Goal: Task Accomplishment & Management: Complete application form

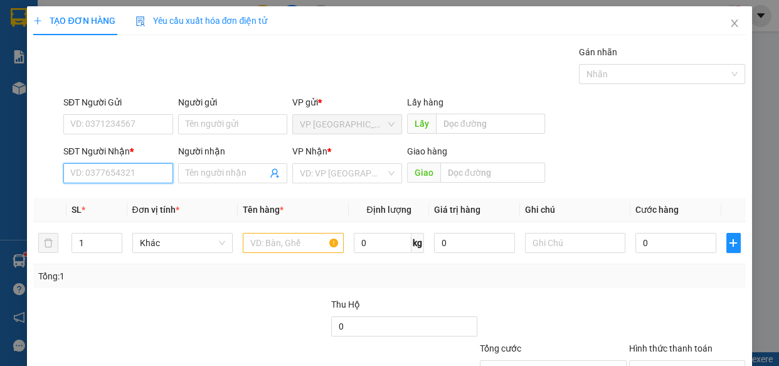
click at [146, 176] on input "SĐT Người Nhận *" at bounding box center [118, 173] width 110 height 20
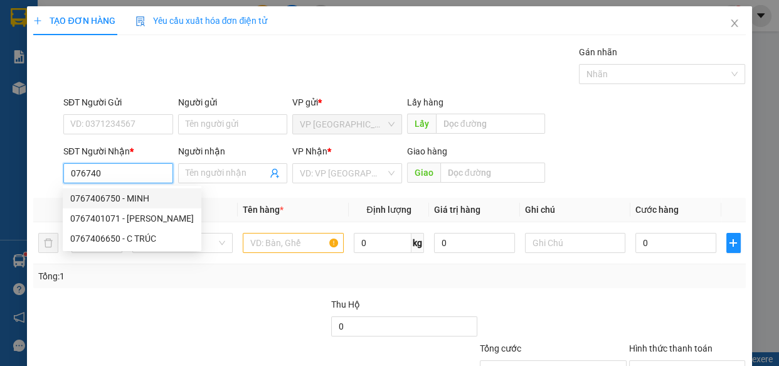
click at [136, 198] on div "0767406750 - MINH" at bounding box center [132, 198] width 124 height 14
type input "0767406750"
type input "MINH"
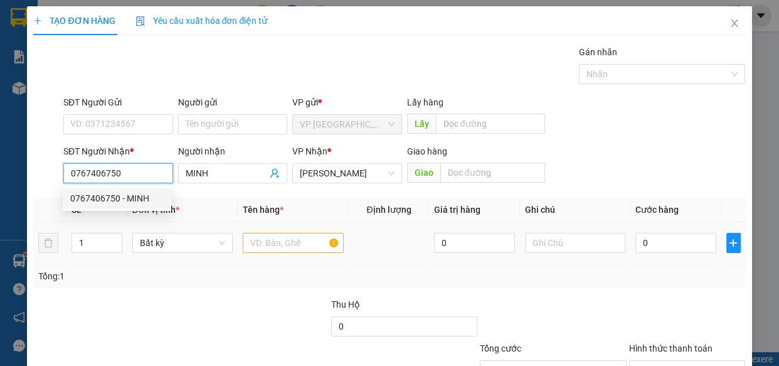
type input "0767406750"
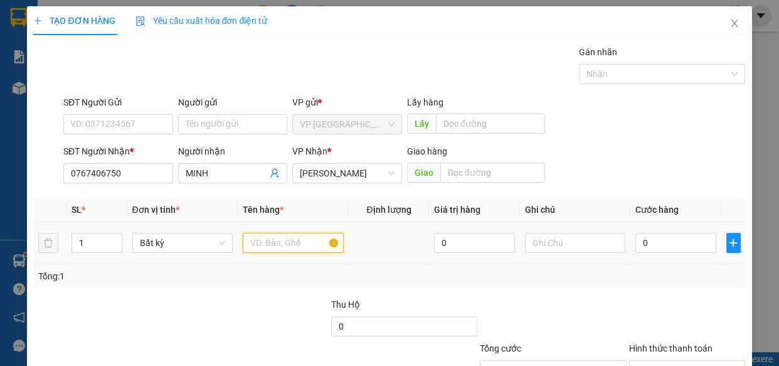
drag, startPoint x: 283, startPoint y: 246, endPoint x: 277, endPoint y: 245, distance: 6.4
click at [282, 247] on input "text" at bounding box center [293, 243] width 101 height 20
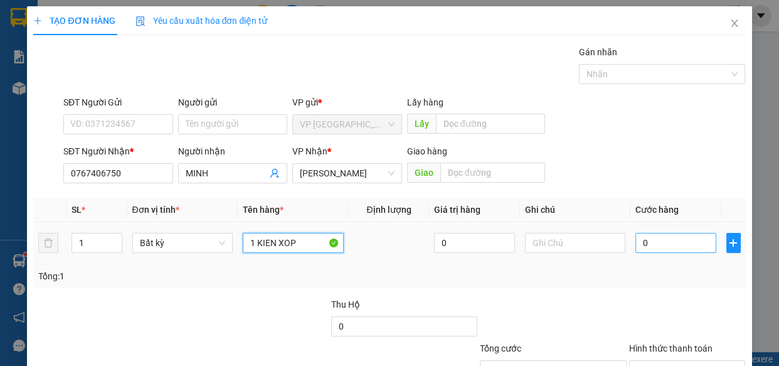
type input "1 KIEN XOP"
click at [668, 246] on input "0" at bounding box center [676, 243] width 81 height 20
type input "3"
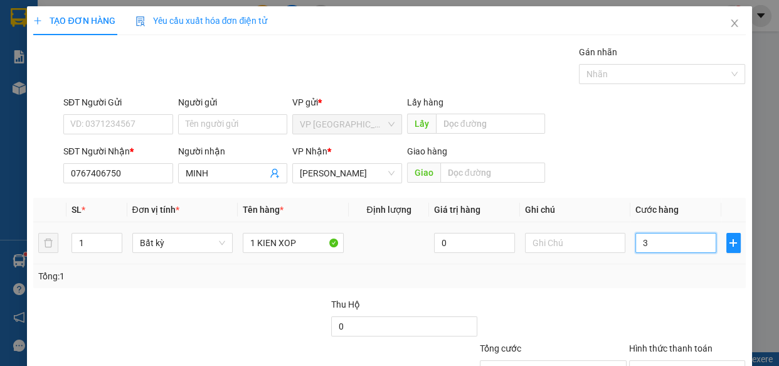
type input "30"
type input "300"
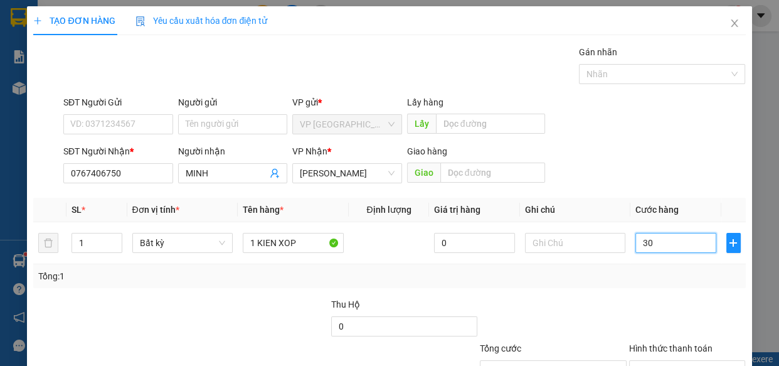
type input "300"
type input "3.000"
type input "30.000"
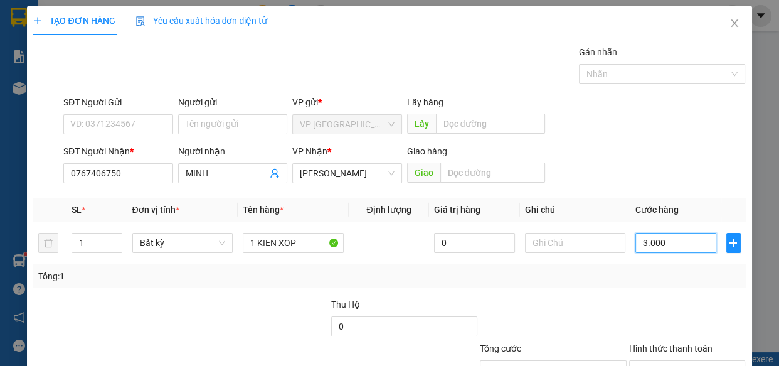
type input "30.000"
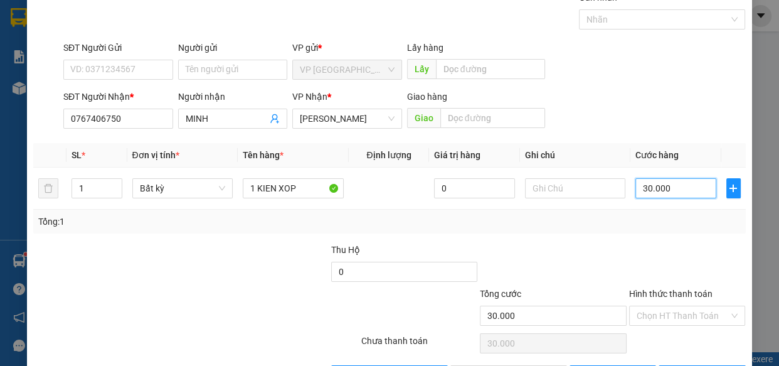
scroll to position [98, 0]
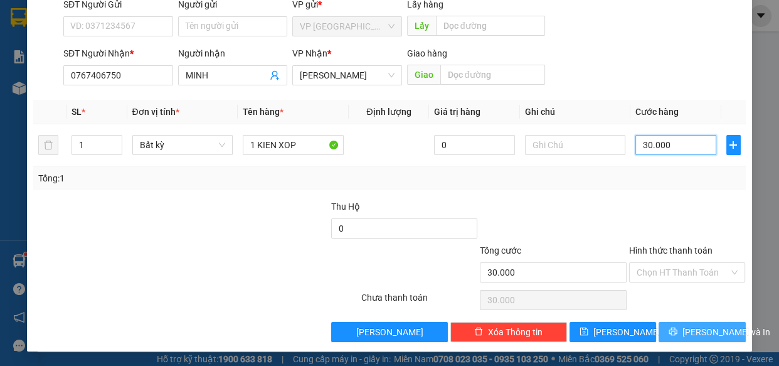
type input "30.000"
click at [685, 329] on span "[PERSON_NAME] và In" at bounding box center [727, 332] width 88 height 14
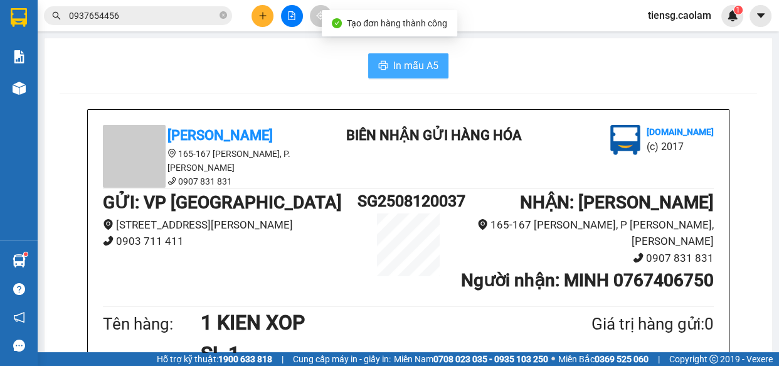
click at [383, 65] on icon "printer" at bounding box center [383, 65] width 10 height 10
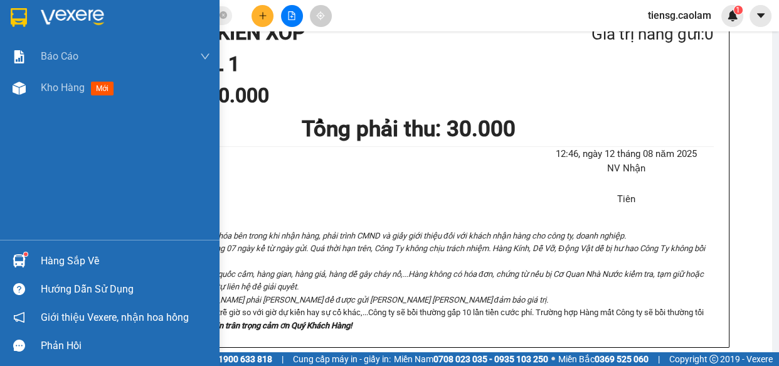
scroll to position [285, 0]
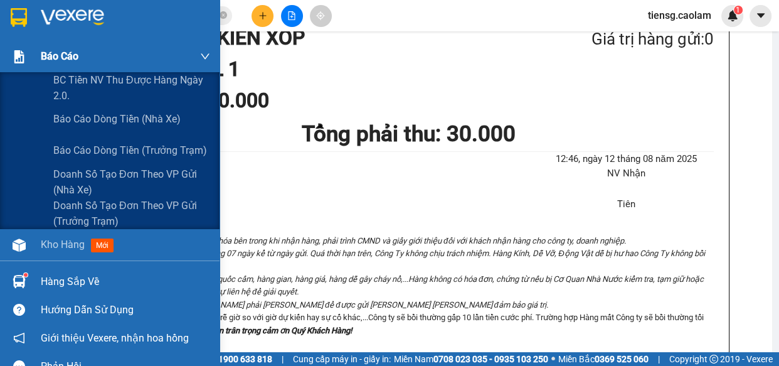
click at [90, 68] on div "Báo cáo" at bounding box center [125, 56] width 169 height 31
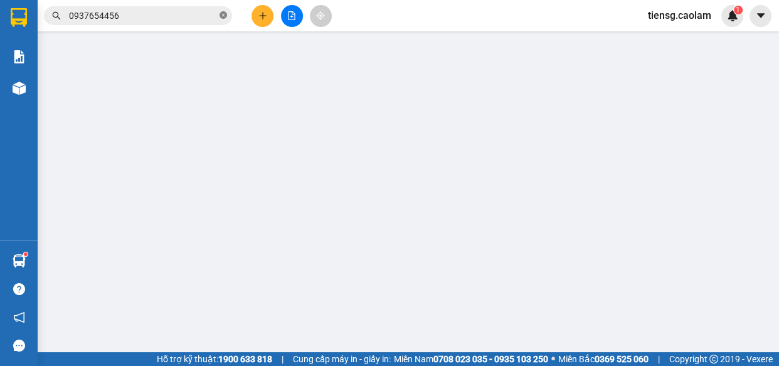
click at [225, 14] on icon "close-circle" at bounding box center [224, 15] width 8 height 8
click at [289, 8] on button at bounding box center [292, 16] width 22 height 22
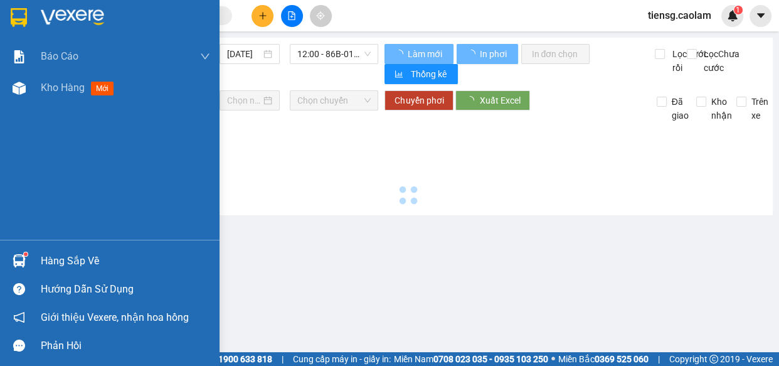
drag, startPoint x: 46, startPoint y: 85, endPoint x: 57, endPoint y: 110, distance: 26.7
click at [47, 85] on span "Kho hàng" at bounding box center [63, 88] width 44 height 12
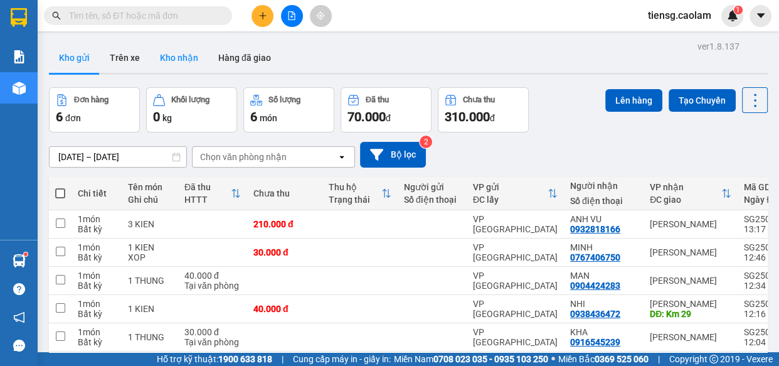
click at [193, 55] on button "Kho nhận" at bounding box center [179, 58] width 58 height 30
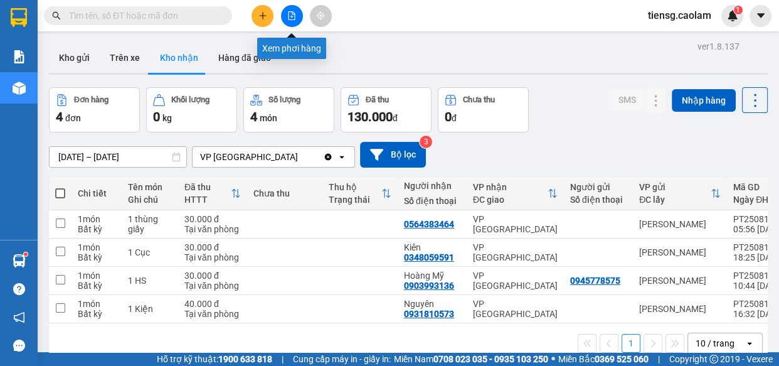
click at [292, 13] on icon "file-add" at bounding box center [291, 15] width 9 height 9
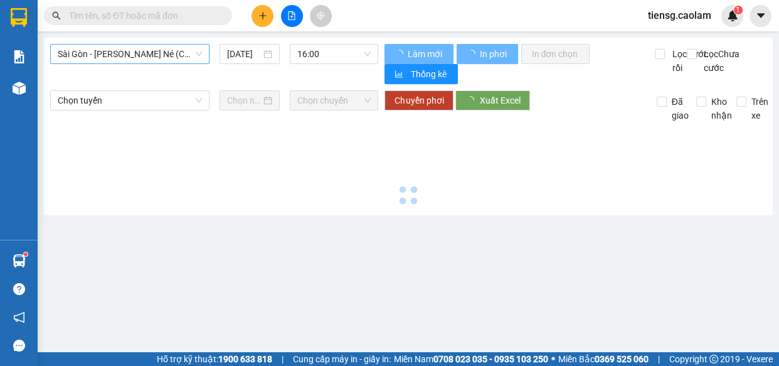
click at [140, 55] on span "Sài Gòn - [PERSON_NAME] Né (CT [PERSON_NAME])" at bounding box center [130, 54] width 144 height 19
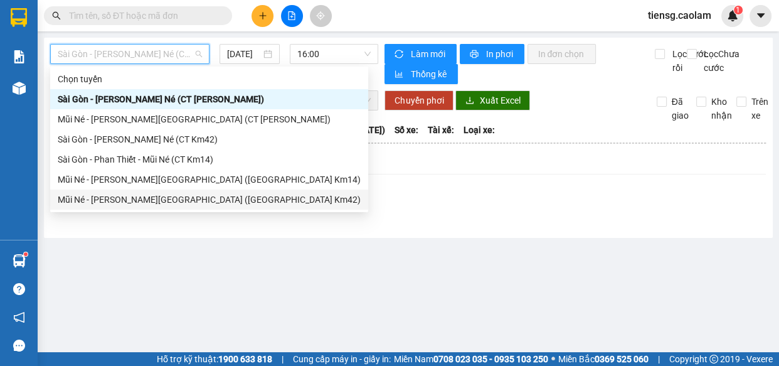
click at [150, 197] on div "Mũi Né - [PERSON_NAME][GEOGRAPHIC_DATA] ([GEOGRAPHIC_DATA] Km42)" at bounding box center [209, 200] width 303 height 14
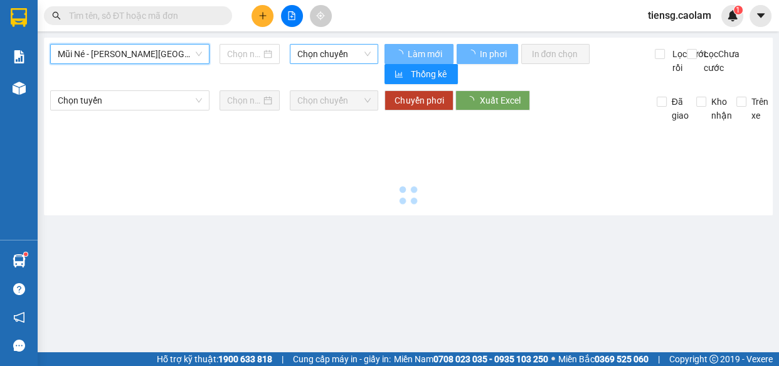
type input "[DATE]"
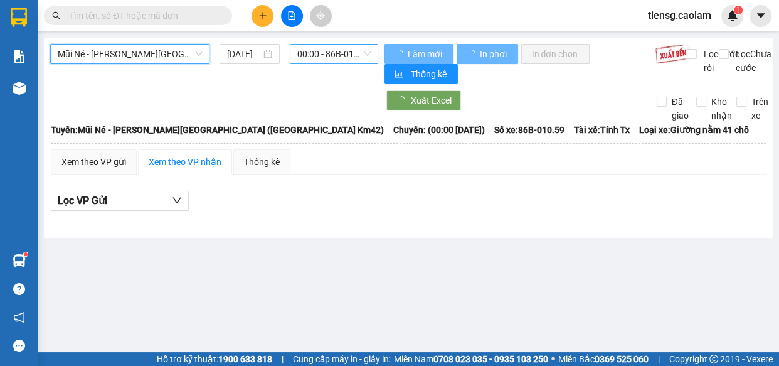
click at [321, 53] on span "00:00 - 86B-010.59" at bounding box center [333, 54] width 73 height 19
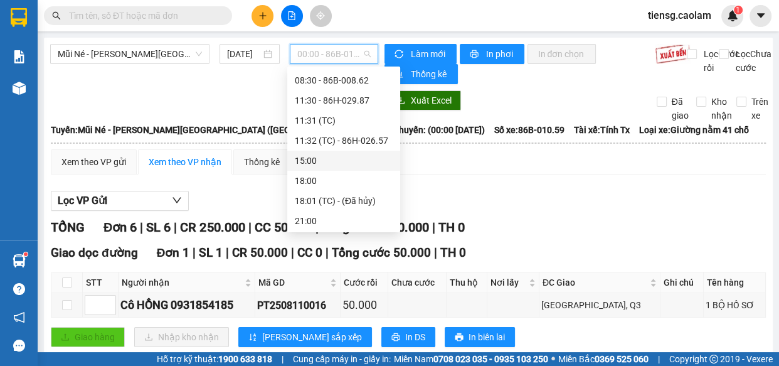
scroll to position [140, 0]
click at [329, 83] on div "08:30 - 86B-008.62" at bounding box center [344, 80] width 98 height 14
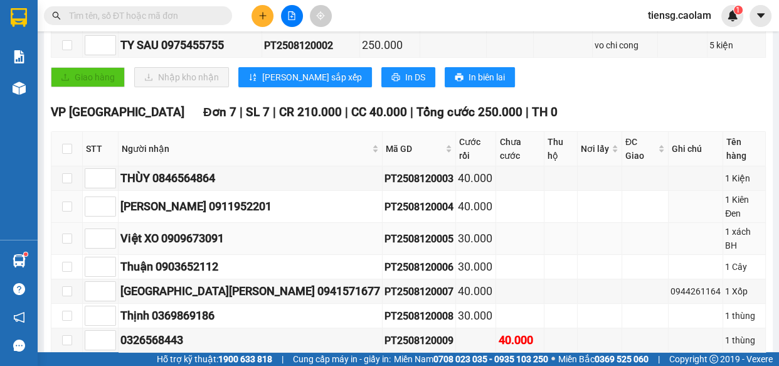
scroll to position [285, 0]
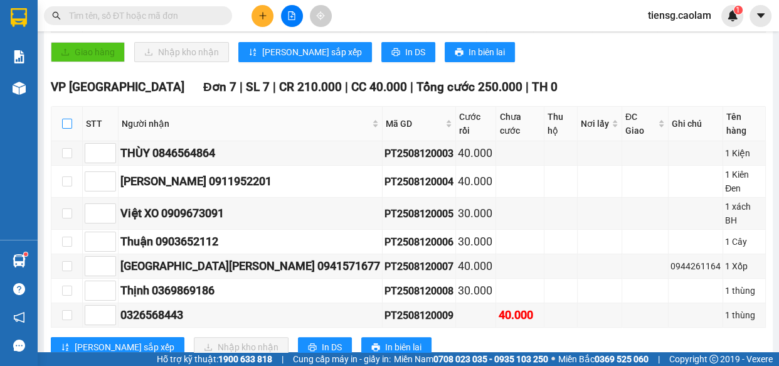
click at [68, 121] on input "checkbox" at bounding box center [67, 124] width 10 height 10
checkbox input "true"
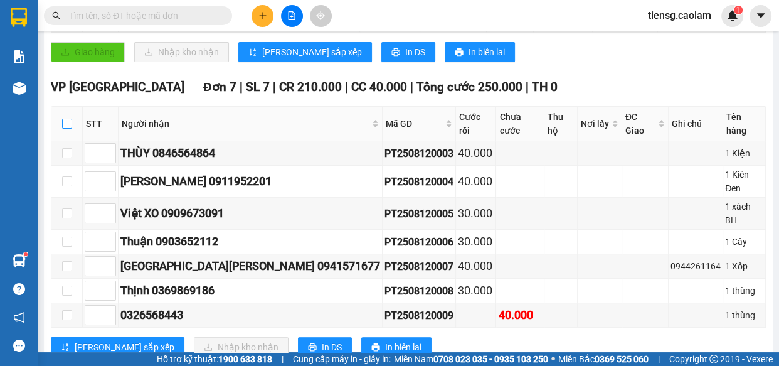
checkbox input "true"
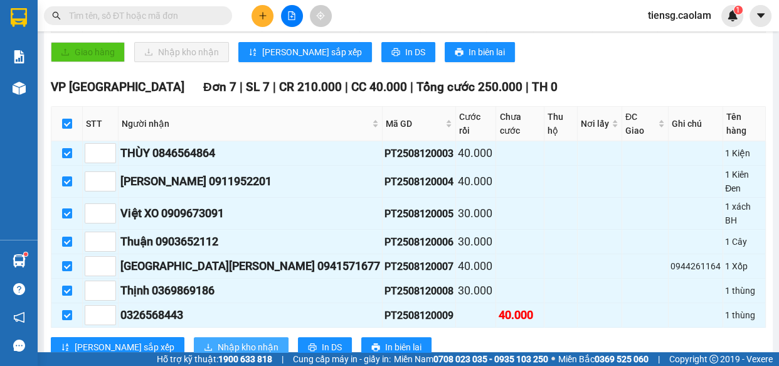
click at [218, 340] on span "Nhập kho nhận" at bounding box center [248, 347] width 61 height 14
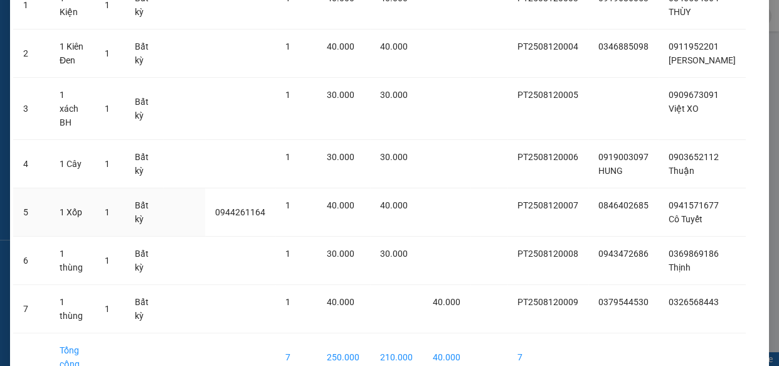
scroll to position [210, 0]
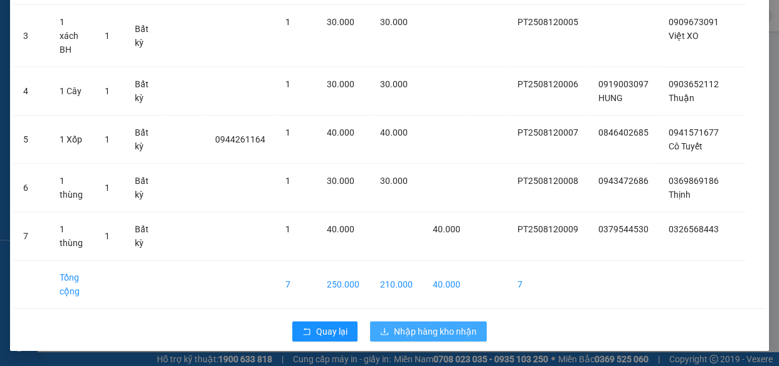
click at [448, 322] on button "Nhập hàng kho nhận" at bounding box center [428, 331] width 117 height 20
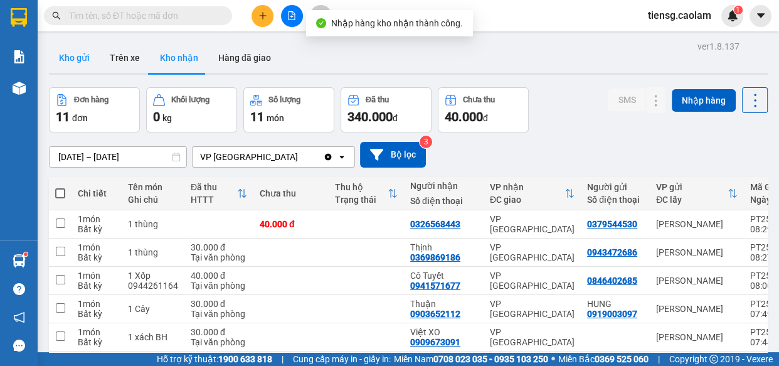
click at [82, 56] on button "Kho gửi" at bounding box center [74, 58] width 51 height 30
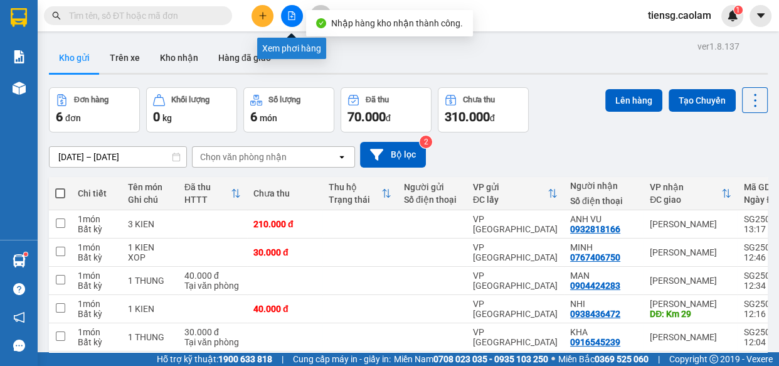
click at [294, 13] on icon "file-add" at bounding box center [291, 15] width 9 height 9
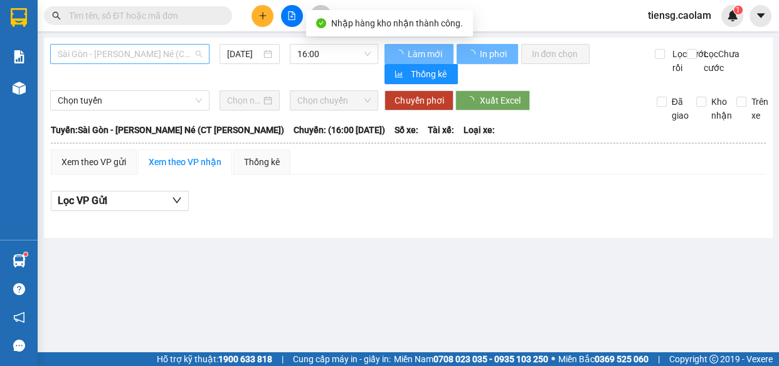
click at [175, 54] on span "Sài Gòn - [PERSON_NAME] Né (CT [PERSON_NAME])" at bounding box center [130, 54] width 144 height 19
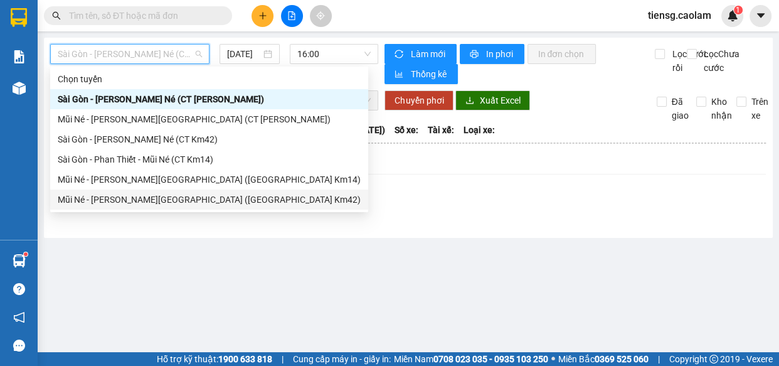
click at [171, 201] on div "Mũi Né - [PERSON_NAME][GEOGRAPHIC_DATA] ([GEOGRAPHIC_DATA] Km42)" at bounding box center [209, 200] width 303 height 14
type input "[DATE]"
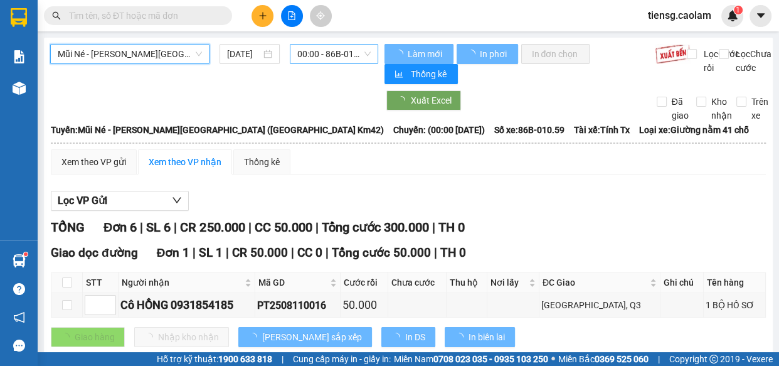
click at [315, 55] on span "00:00 - 86B-010.59" at bounding box center [333, 54] width 73 height 19
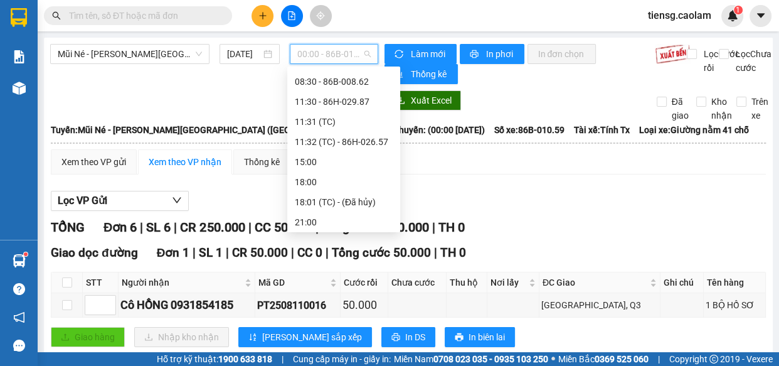
scroll to position [140, 0]
click at [334, 80] on div "08:30 - 86B-008.62" at bounding box center [344, 80] width 98 height 14
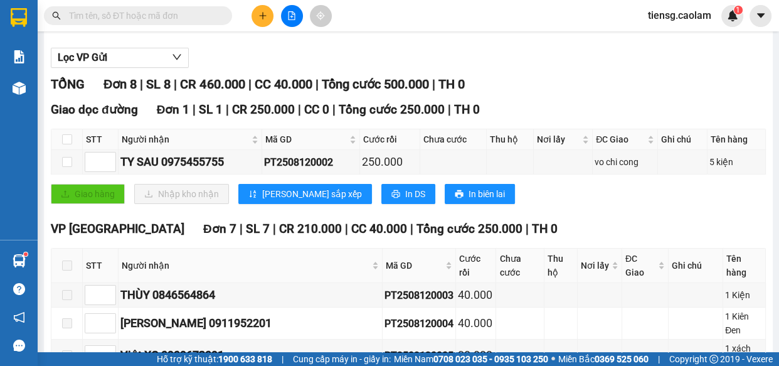
scroll to position [299, 0]
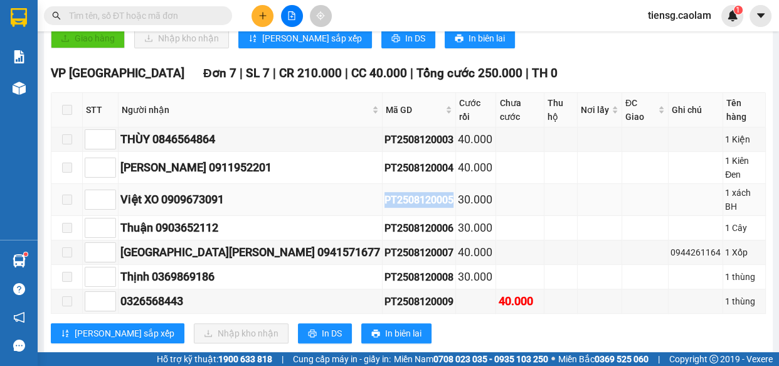
drag, startPoint x: 283, startPoint y: 176, endPoint x: 359, endPoint y: 180, distance: 76.0
click at [363, 184] on tr "Việt XO 0909673091 PT2508120005 30.000 1 xách BH" at bounding box center [408, 200] width 715 height 32
copy tr "Việt XO 0909673091 PT2508120005"
paste input "PT2508120005"
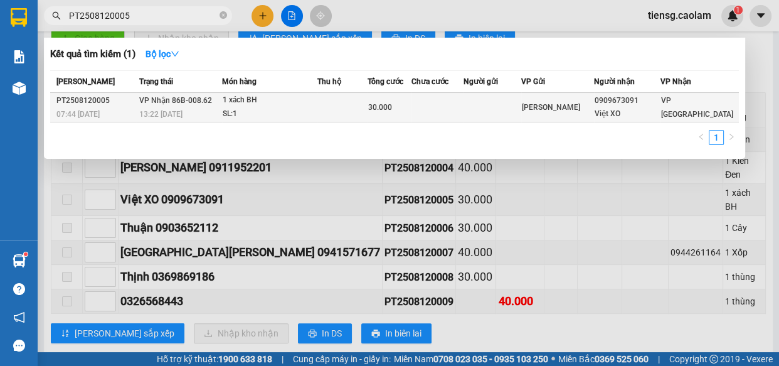
type input "PT2508120005"
click at [368, 116] on td at bounding box center [342, 107] width 50 height 29
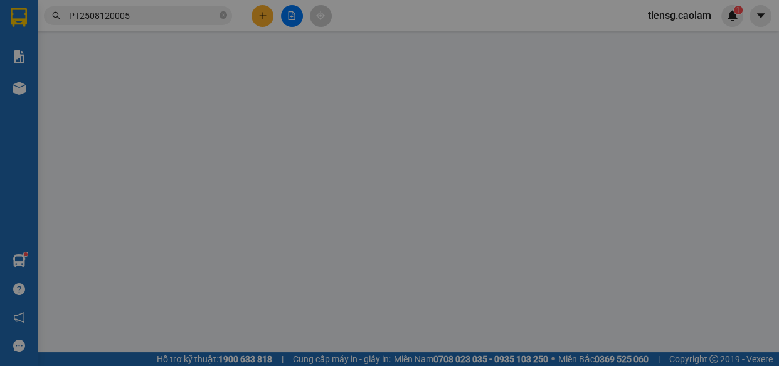
type input "0909673091"
type input "Việt XO"
type input "30.000"
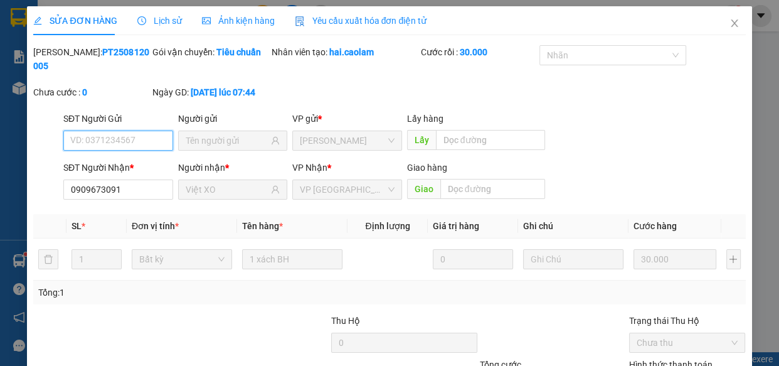
scroll to position [114, 0]
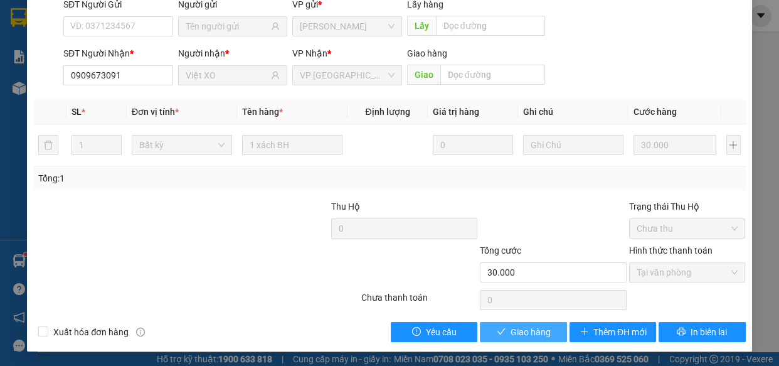
click at [532, 333] on span "Giao hàng" at bounding box center [531, 332] width 40 height 14
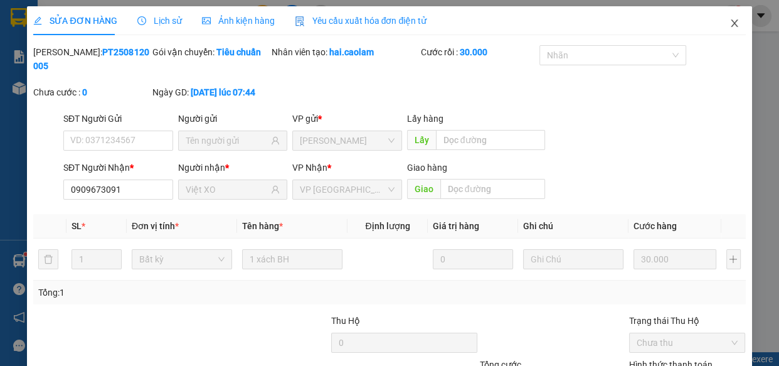
scroll to position [0, 0]
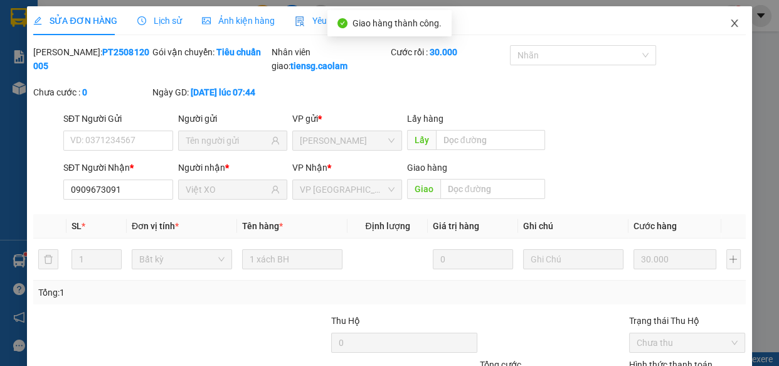
click at [730, 23] on icon "close" at bounding box center [735, 23] width 10 height 10
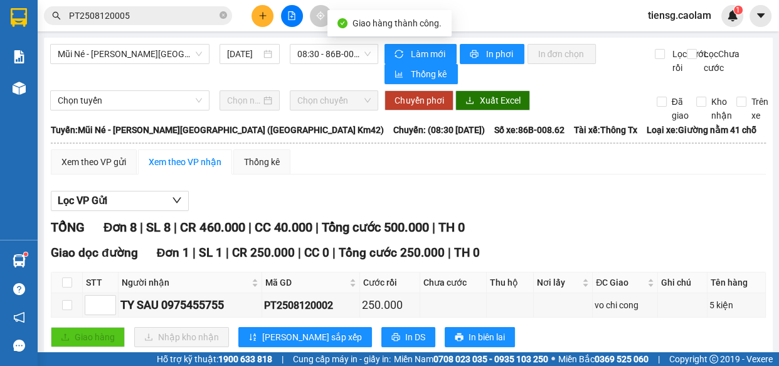
scroll to position [114, 0]
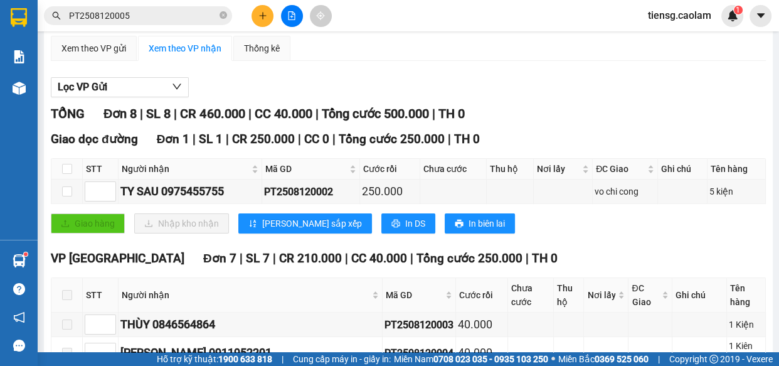
click at [268, 20] on button at bounding box center [263, 16] width 22 height 22
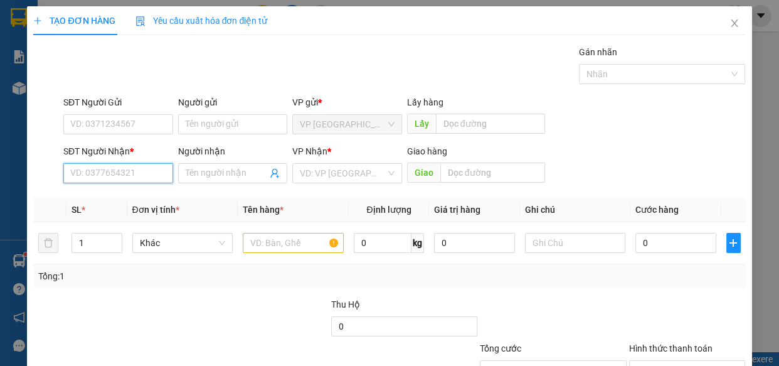
click at [127, 176] on input "SĐT Người Nhận *" at bounding box center [118, 173] width 110 height 20
drag, startPoint x: 105, startPoint y: 194, endPoint x: 251, endPoint y: 226, distance: 148.9
click at [107, 195] on div "0937288384 - BẢO" at bounding box center [116, 198] width 93 height 14
type input "0937288384"
type input "BẢO"
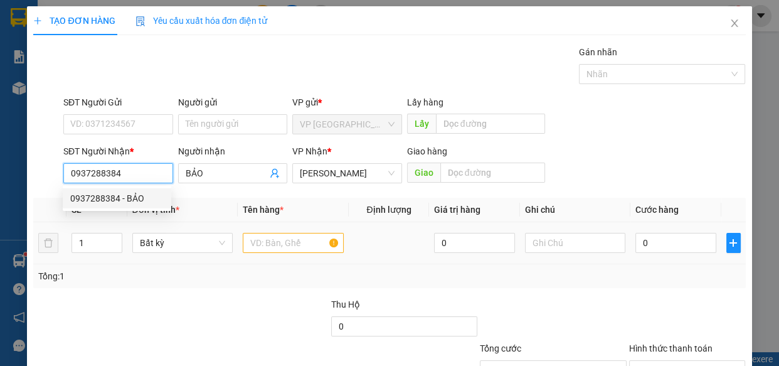
type input "0937288384"
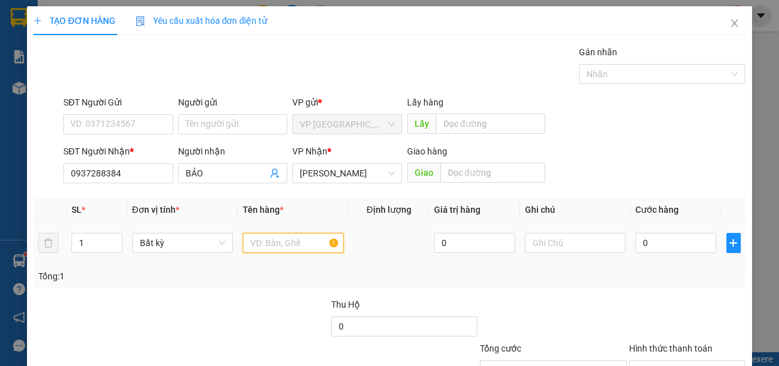
click at [284, 233] on input "text" at bounding box center [293, 243] width 101 height 20
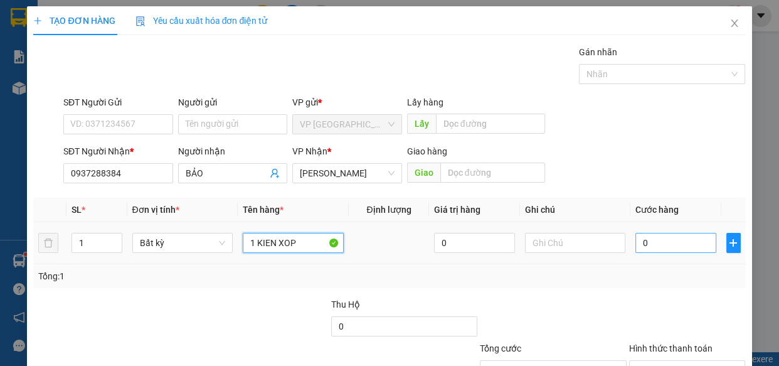
type input "1 KIEN XOP"
type input "3"
type input "30"
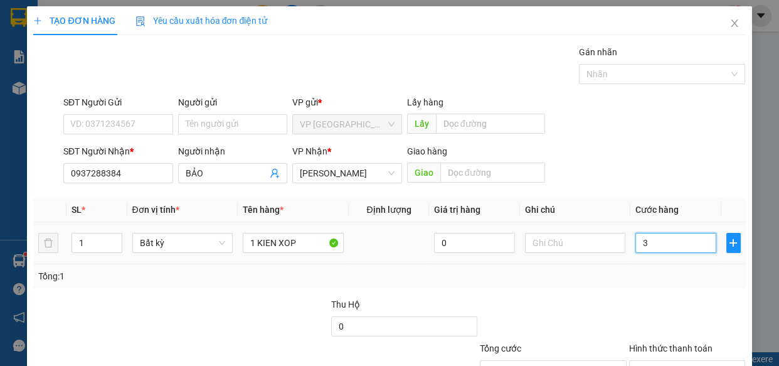
type input "30"
type input "300"
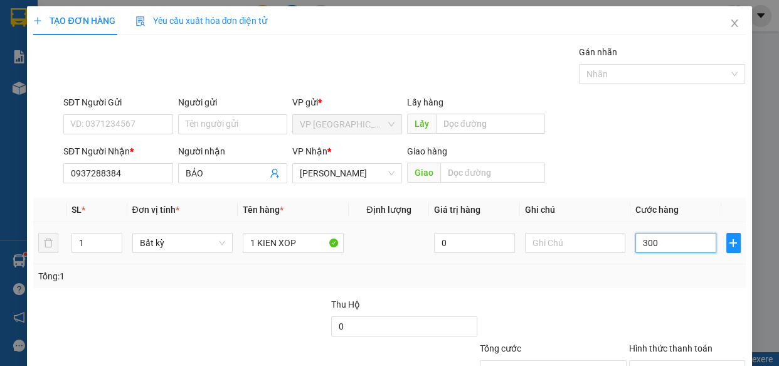
type input "3.000"
type input "30.000"
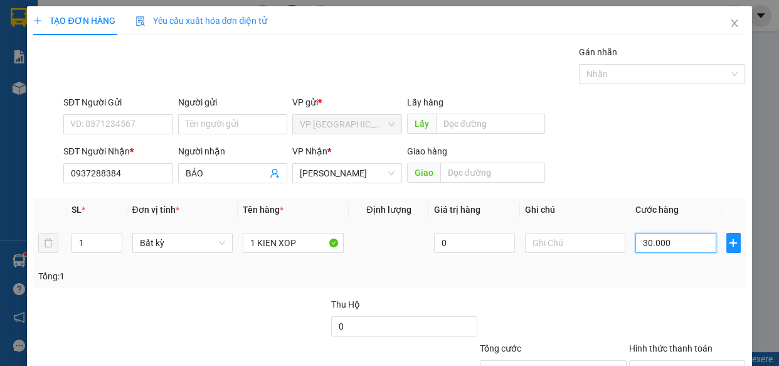
type input "30.000"
type input "300.000"
type input "30.000"
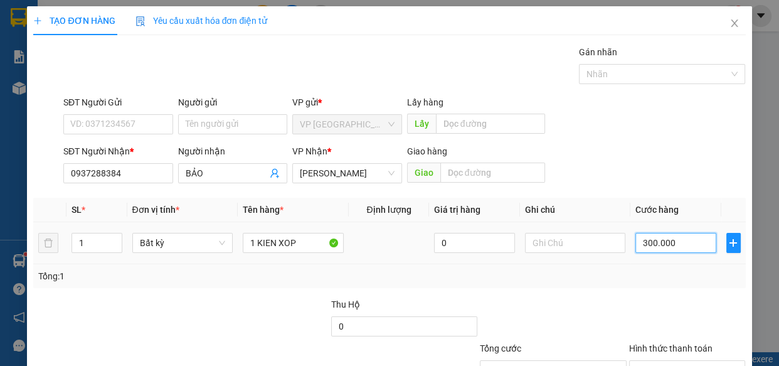
type input "30.000"
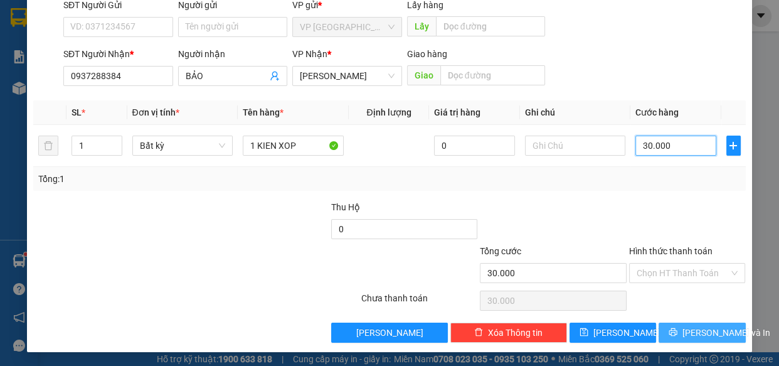
scroll to position [98, 0]
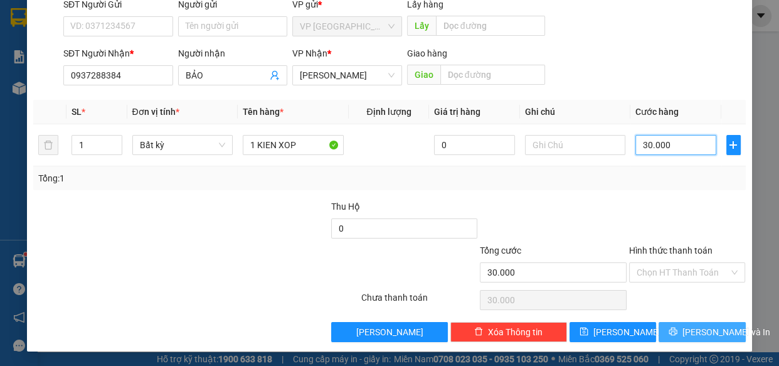
type input "30.000"
click at [666, 333] on button "[PERSON_NAME] và In" at bounding box center [702, 332] width 87 height 20
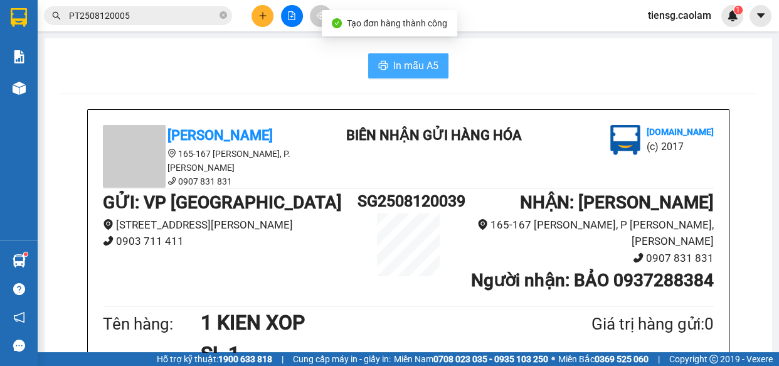
click at [402, 60] on span "In mẫu A5" at bounding box center [415, 66] width 45 height 16
click at [396, 77] on button "In mẫu A5" at bounding box center [408, 65] width 80 height 25
click at [396, 72] on span "In mẫu A5" at bounding box center [415, 66] width 45 height 16
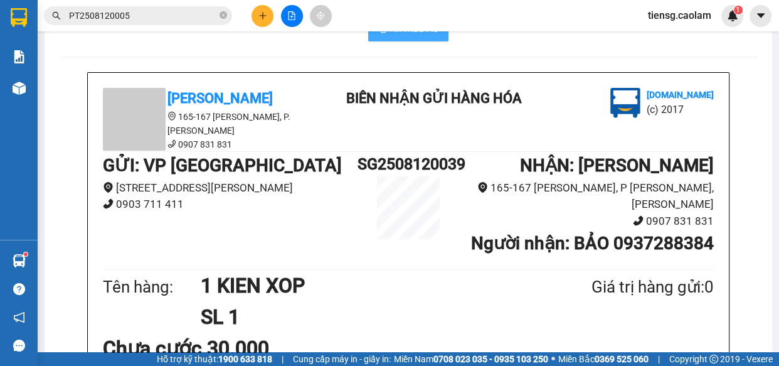
scroll to position [56, 0]
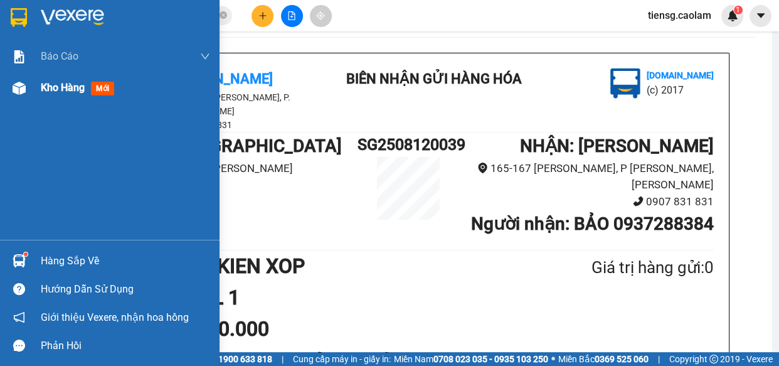
click at [31, 84] on div "Kho hàng mới" at bounding box center [110, 87] width 220 height 31
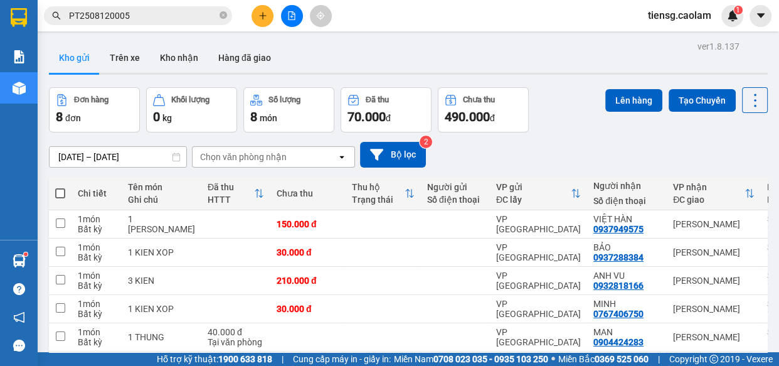
click at [292, 18] on icon "file-add" at bounding box center [291, 15] width 9 height 9
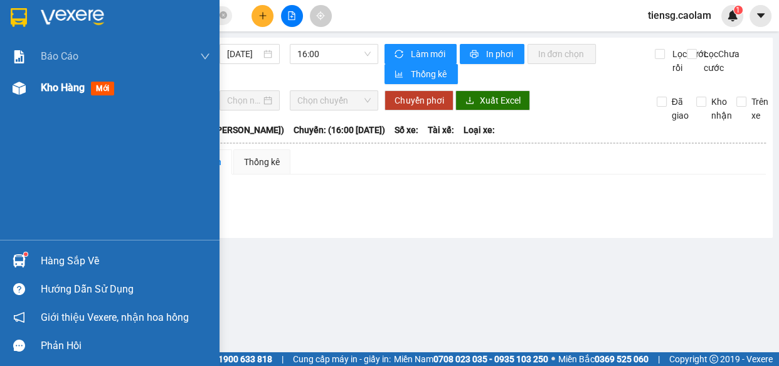
click at [78, 94] on div "Kho hàng mới" at bounding box center [80, 88] width 78 height 16
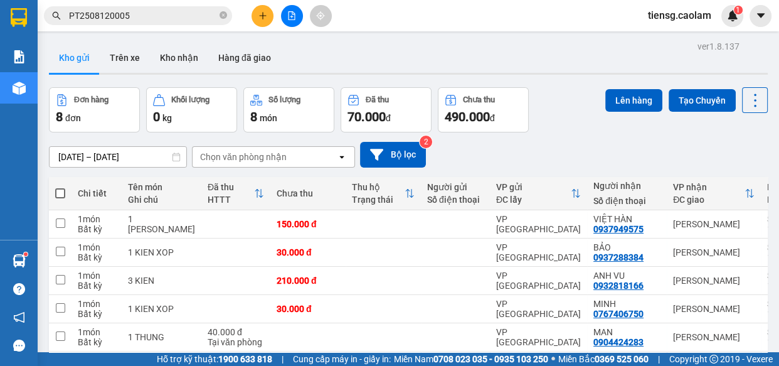
click at [63, 191] on span at bounding box center [60, 193] width 10 height 10
click at [60, 187] on input "checkbox" at bounding box center [60, 187] width 0 height 0
checkbox input "true"
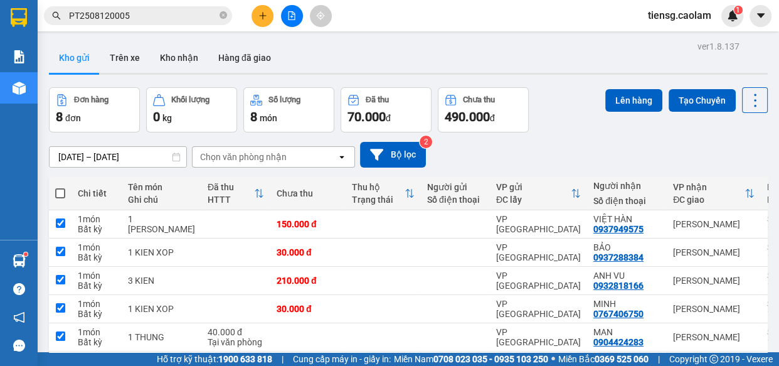
checkbox input "true"
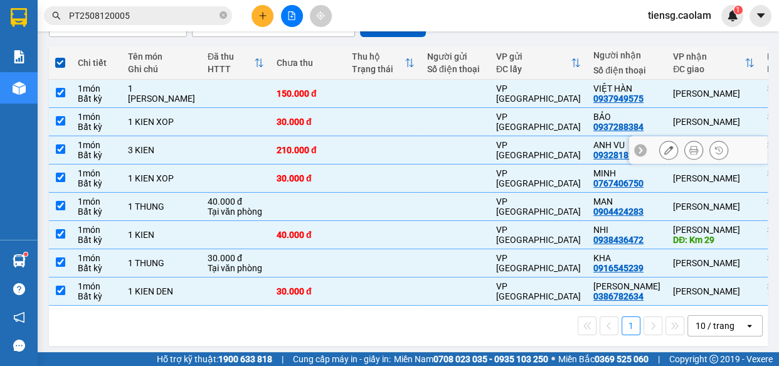
scroll to position [139, 0]
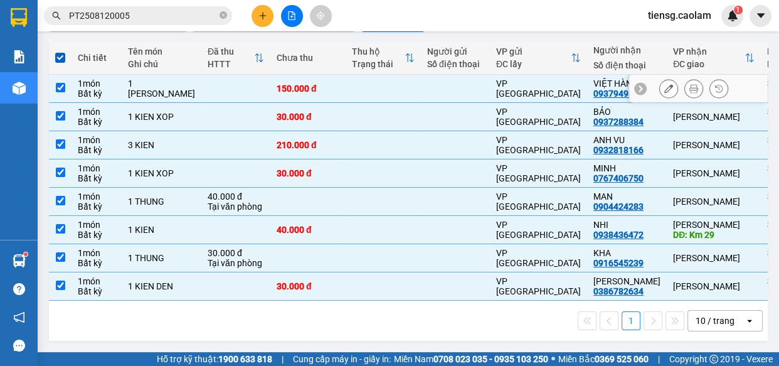
click at [277, 83] on div "150.000 đ" at bounding box center [308, 88] width 63 height 10
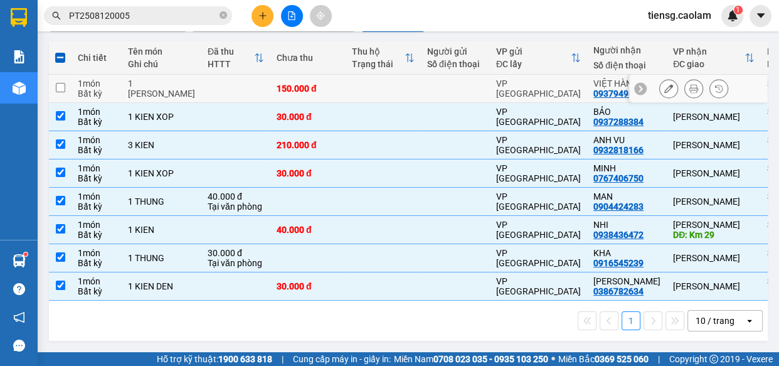
click at [346, 78] on td at bounding box center [383, 89] width 75 height 28
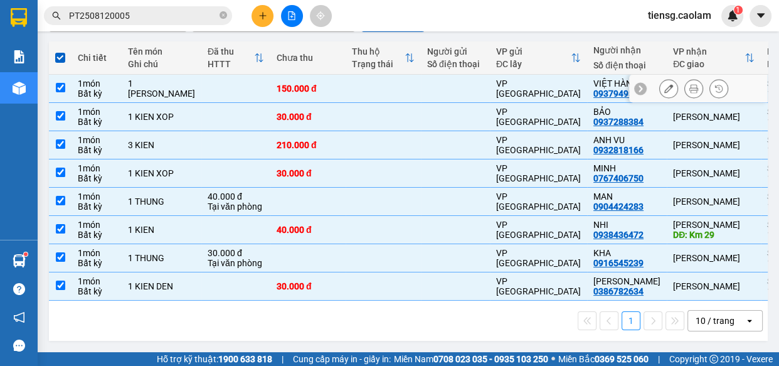
click at [125, 82] on td "1 [PERSON_NAME]" at bounding box center [162, 89] width 80 height 28
checkbox input "false"
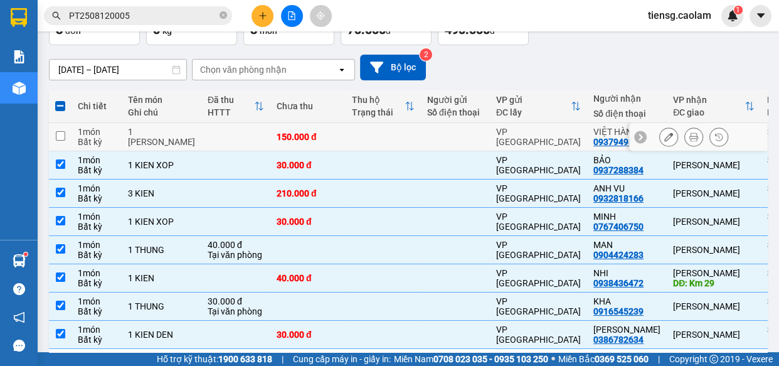
scroll to position [0, 0]
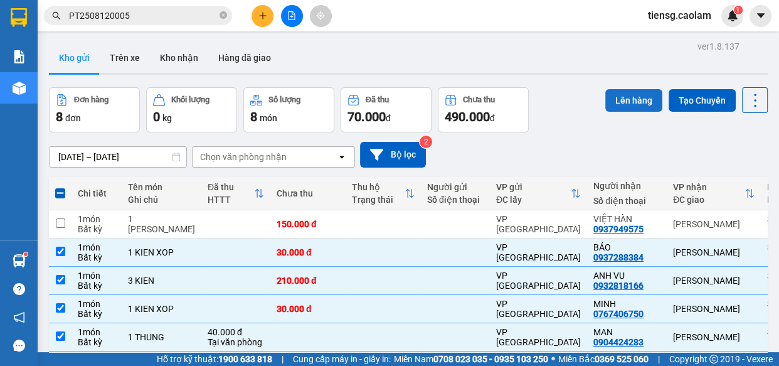
click at [628, 94] on button "Lên hàng" at bounding box center [633, 100] width 57 height 23
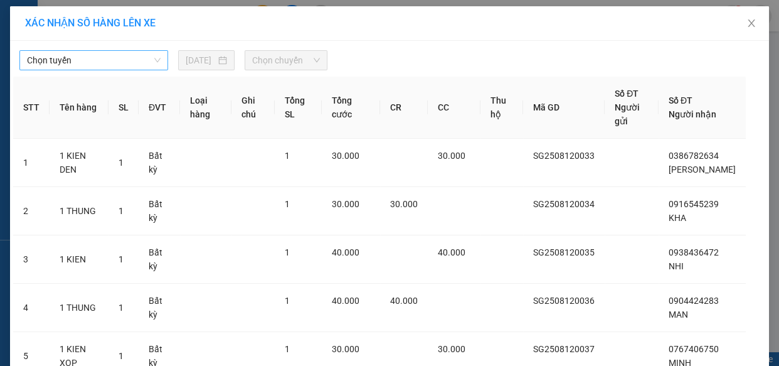
drag, startPoint x: 97, startPoint y: 58, endPoint x: 107, endPoint y: 67, distance: 12.9
click at [98, 58] on span "Chọn tuyến" at bounding box center [94, 60] width 134 height 19
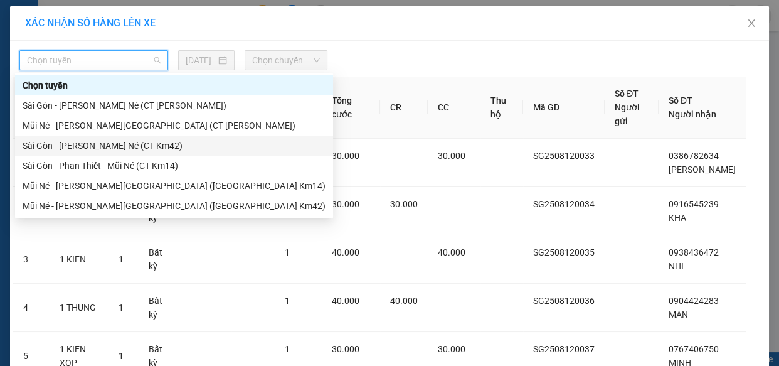
click at [143, 145] on div "Sài Gòn - [PERSON_NAME] Né (CT Km42)" at bounding box center [174, 146] width 303 height 14
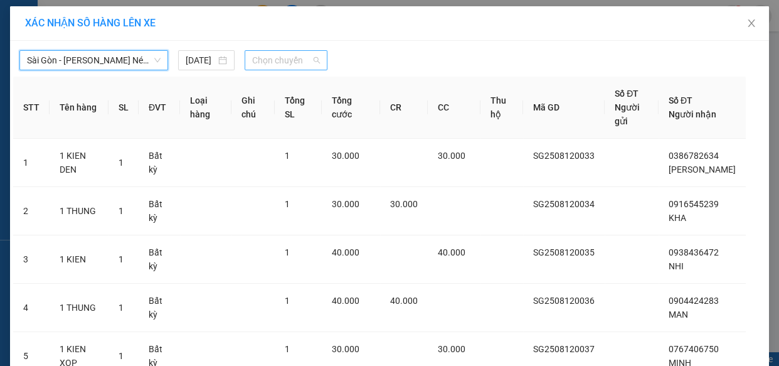
click at [297, 63] on span "Chọn chuyến" at bounding box center [286, 60] width 68 height 19
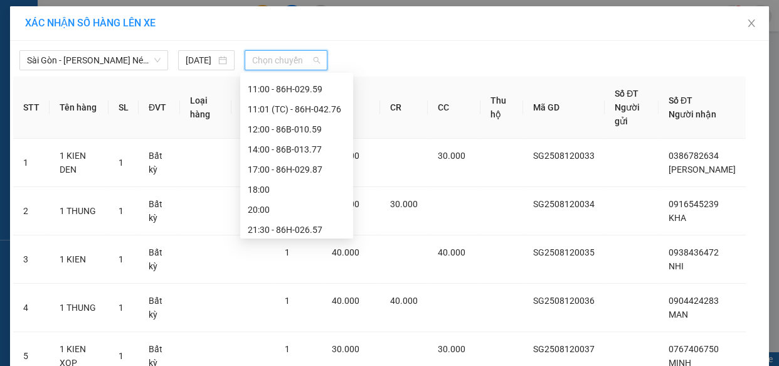
scroll to position [220, 0]
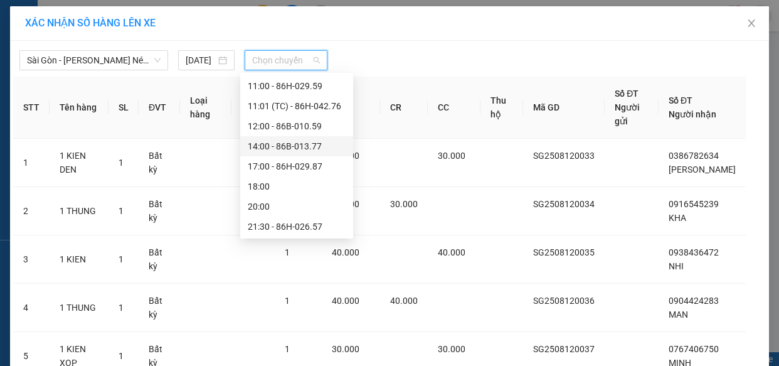
click at [282, 144] on div "14:00 - 86B-013.77" at bounding box center [297, 146] width 98 height 14
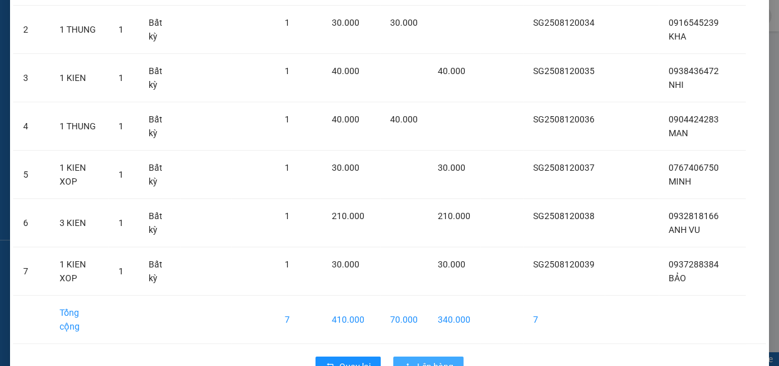
click at [427, 360] on span "Lên hàng" at bounding box center [435, 367] width 36 height 14
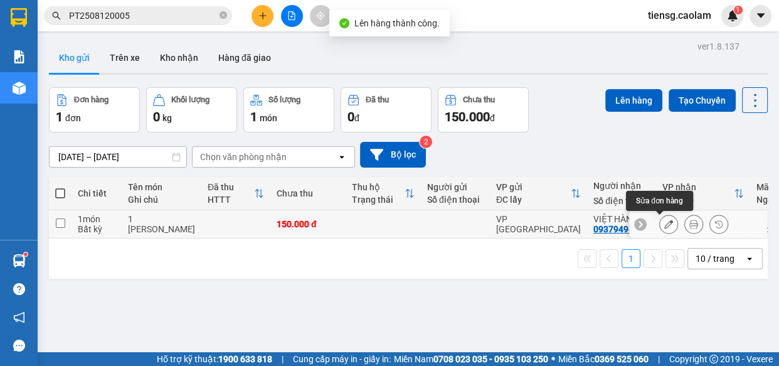
click at [664, 220] on icon at bounding box center [668, 224] width 9 height 9
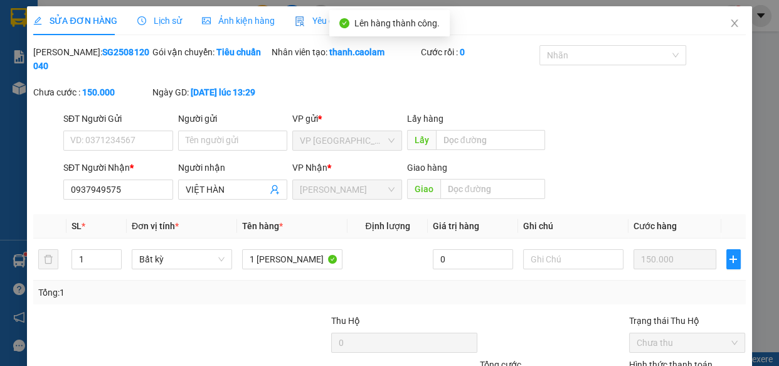
type input "0937949575"
type input "150.000"
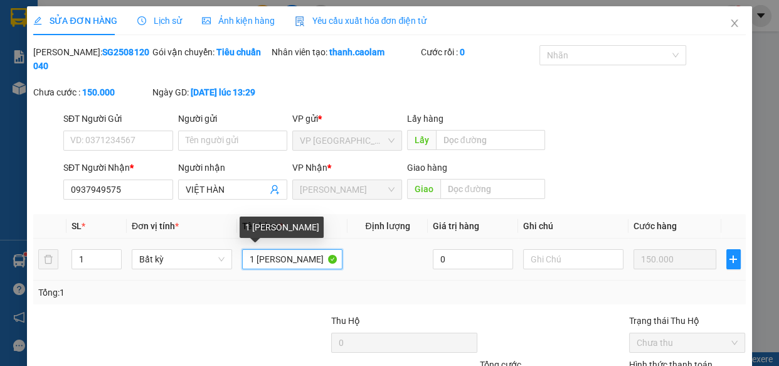
click at [309, 262] on input "1 [PERSON_NAME]" at bounding box center [292, 259] width 100 height 20
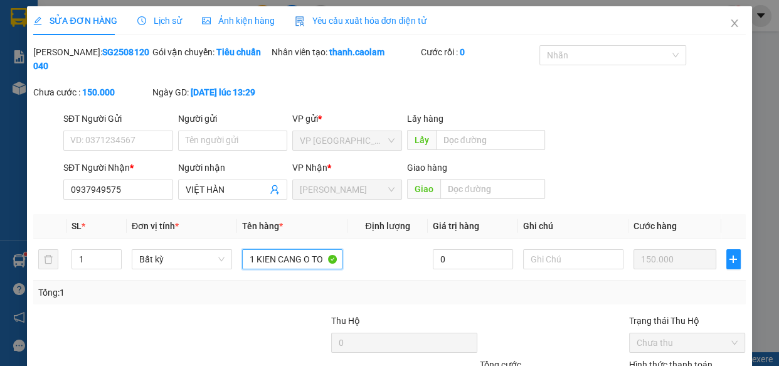
scroll to position [114, 0]
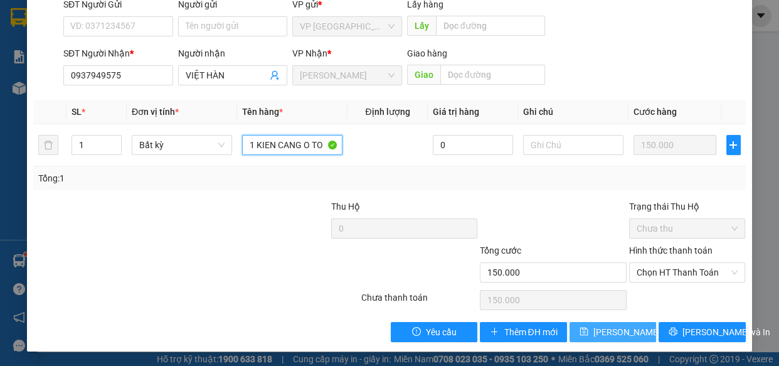
type input "1 KIEN CANG O TO"
click at [580, 333] on icon "save" at bounding box center [584, 331] width 9 height 9
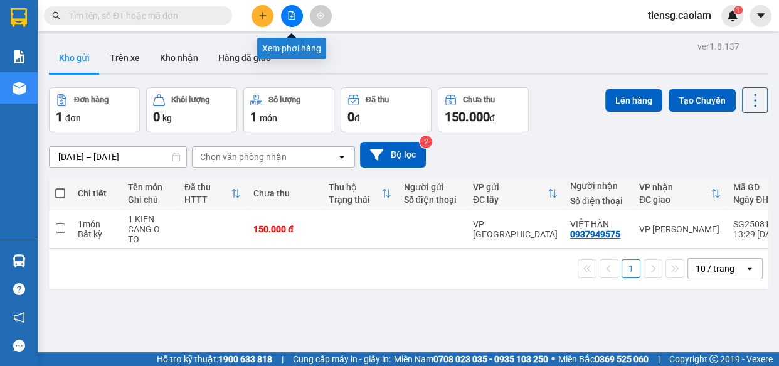
click at [290, 16] on icon "file-add" at bounding box center [291, 15] width 9 height 9
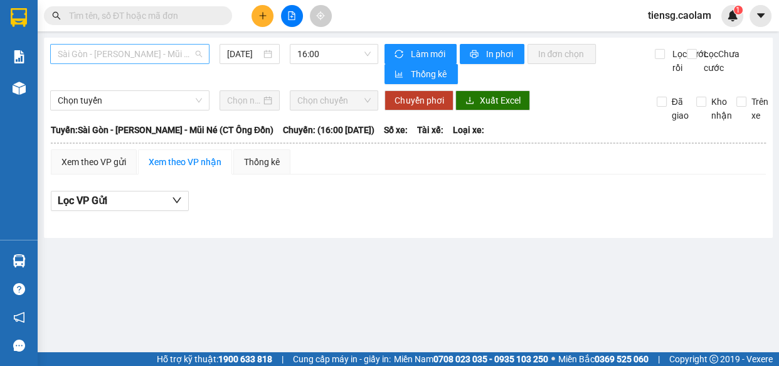
click at [146, 50] on span "Sài Gòn - [PERSON_NAME] Né (CT [PERSON_NAME])" at bounding box center [130, 54] width 144 height 19
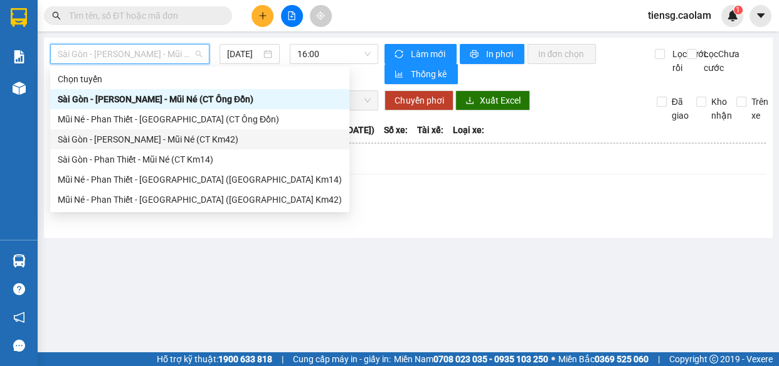
click at [190, 143] on div "Sài Gòn - [PERSON_NAME] Né (CT Km42)" at bounding box center [200, 139] width 284 height 14
type input "[DATE]"
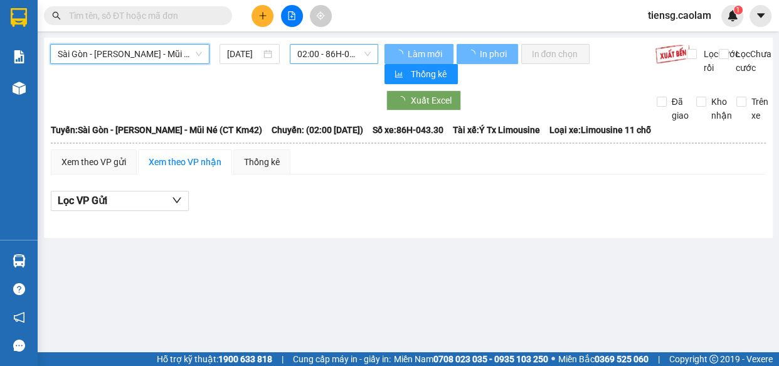
click at [333, 50] on span "02:00 - 86H-043.30" at bounding box center [333, 54] width 73 height 19
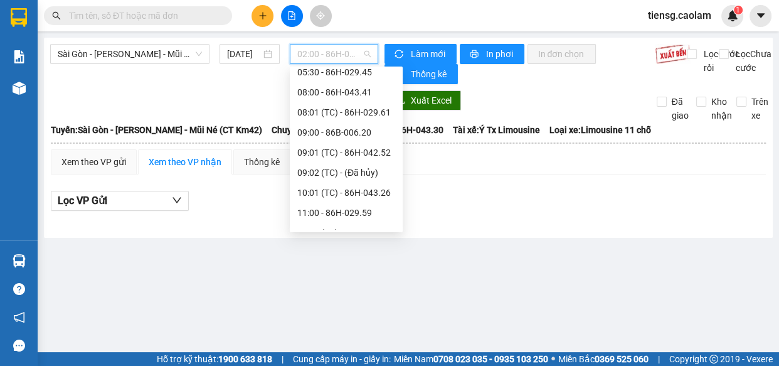
scroll to position [220, 0]
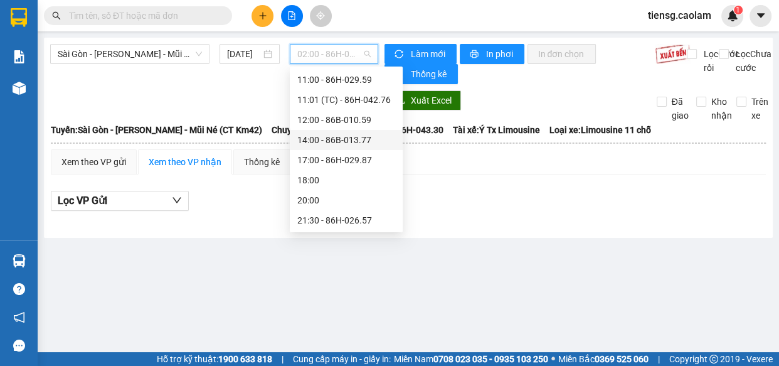
click at [339, 141] on div "14:00 - 86B-013.77" at bounding box center [346, 140] width 98 height 14
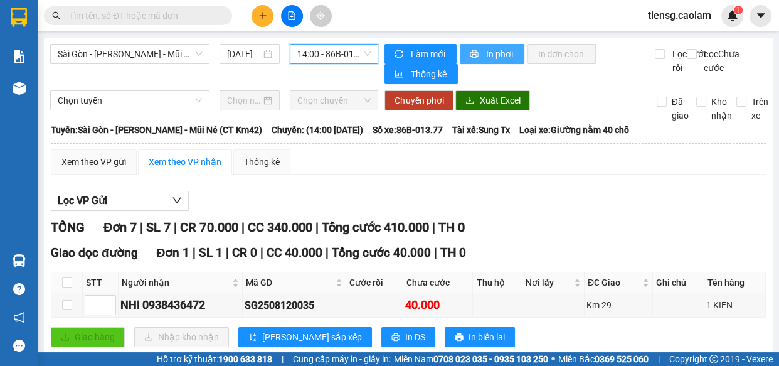
click at [486, 47] on span "In phơi" at bounding box center [500, 54] width 29 height 14
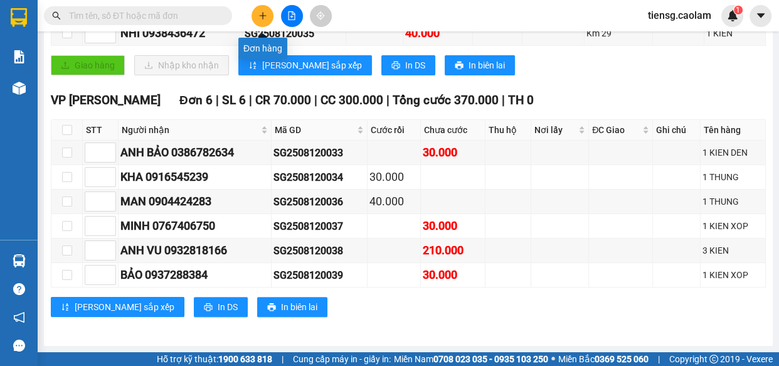
click at [264, 19] on icon "plus" at bounding box center [262, 15] width 9 height 9
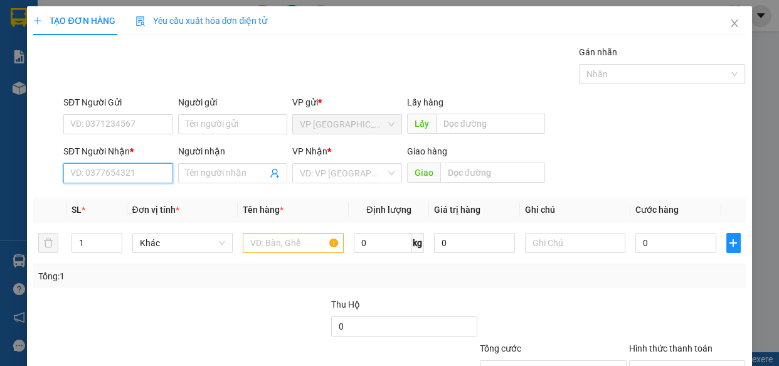
click at [114, 168] on input "SĐT Người Nhận *" at bounding box center [118, 173] width 110 height 20
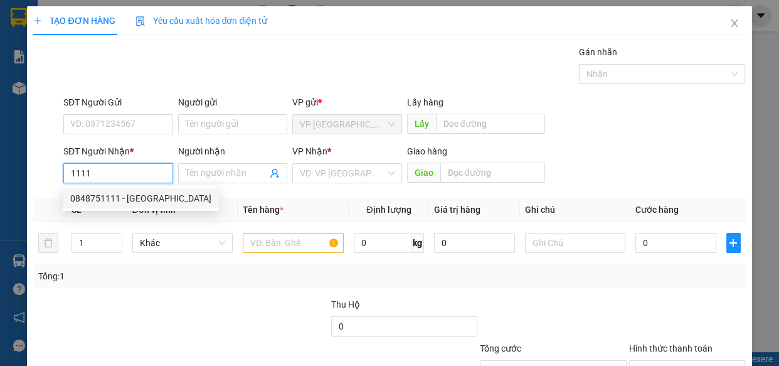
drag, startPoint x: 125, startPoint y: 196, endPoint x: 136, endPoint y: 194, distance: 10.1
click at [126, 195] on div "0848751111 - Minh" at bounding box center [140, 198] width 141 height 14
type input "0848751111"
type input "Minh"
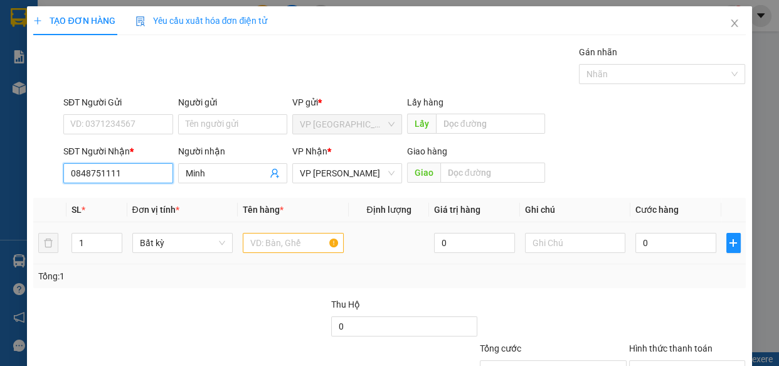
type input "0848751111"
drag, startPoint x: 312, startPoint y: 243, endPoint x: 314, endPoint y: 235, distance: 8.4
click at [311, 243] on input "text" at bounding box center [293, 243] width 101 height 20
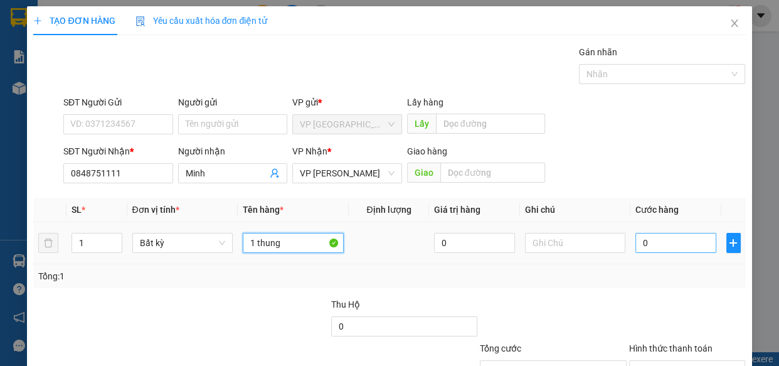
type input "1 thung"
click at [665, 243] on input "0" at bounding box center [676, 243] width 81 height 20
type input "8"
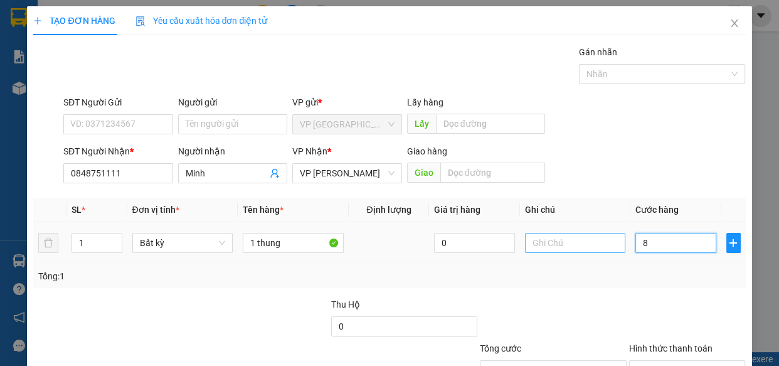
type input "80"
type input "800"
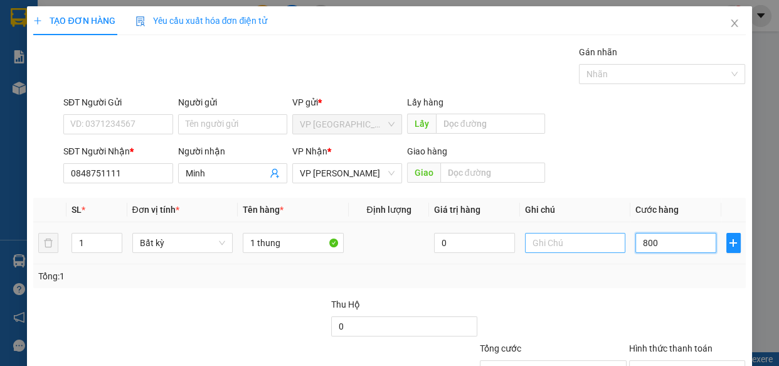
type input "800"
type input "8.000"
type input "80.000"
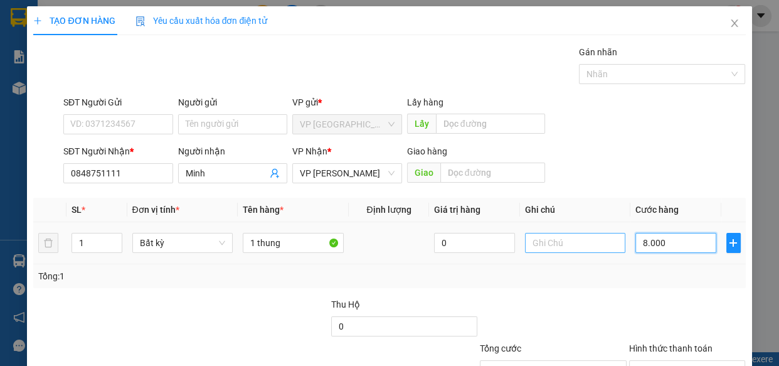
type input "80.000"
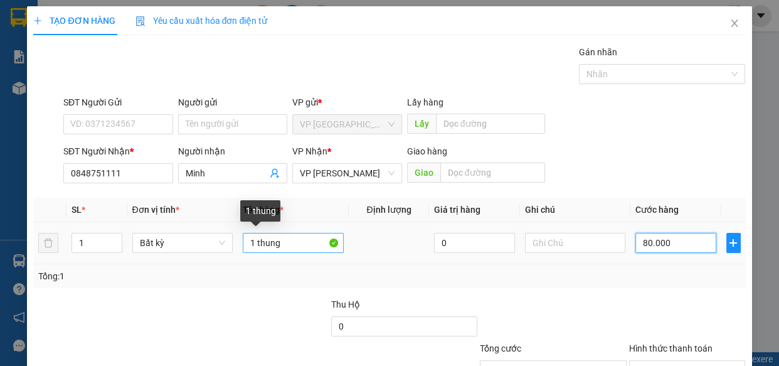
type input "80.000"
drag, startPoint x: 257, startPoint y: 251, endPoint x: 97, endPoint y: 252, distance: 160.6
click at [114, 256] on tr "1 Bất kỳ 1 thung 0 80.000" at bounding box center [389, 243] width 712 height 42
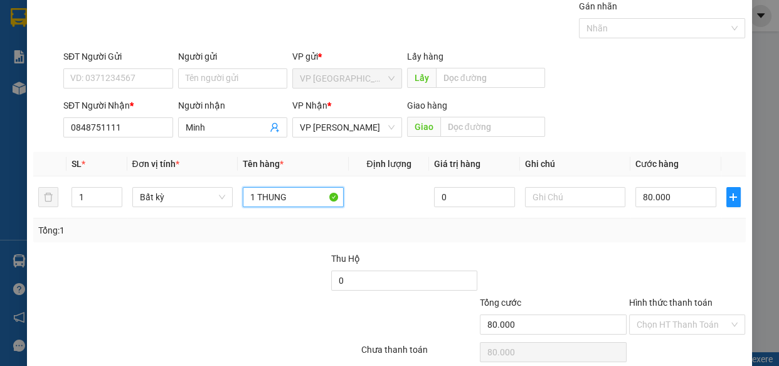
scroll to position [98, 0]
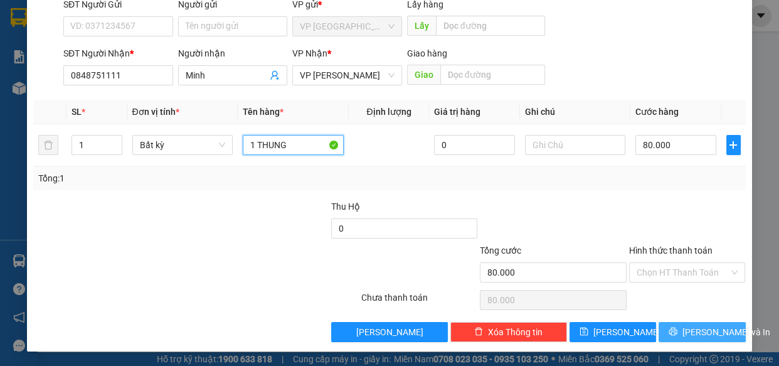
type input "1 THUNG"
click at [700, 326] on span "[PERSON_NAME] và In" at bounding box center [727, 332] width 88 height 14
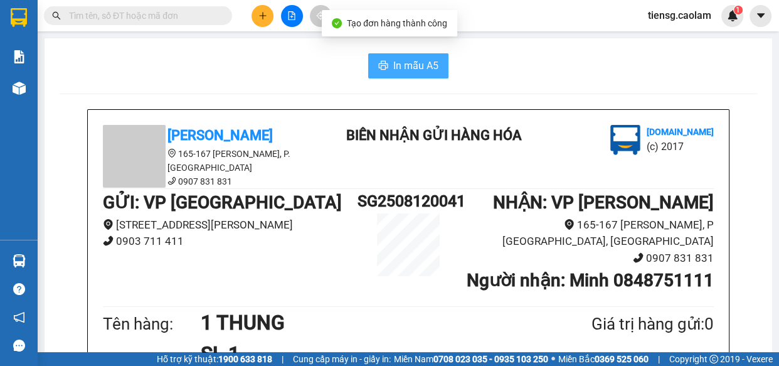
click at [409, 60] on span "In mẫu A5" at bounding box center [415, 66] width 45 height 16
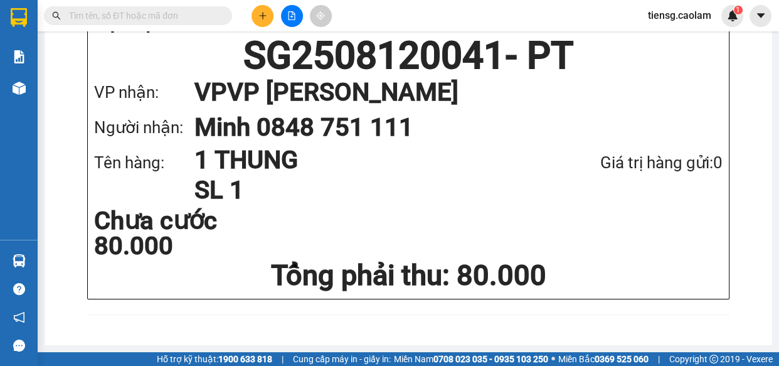
scroll to position [808, 0]
